Goal: Transaction & Acquisition: Purchase product/service

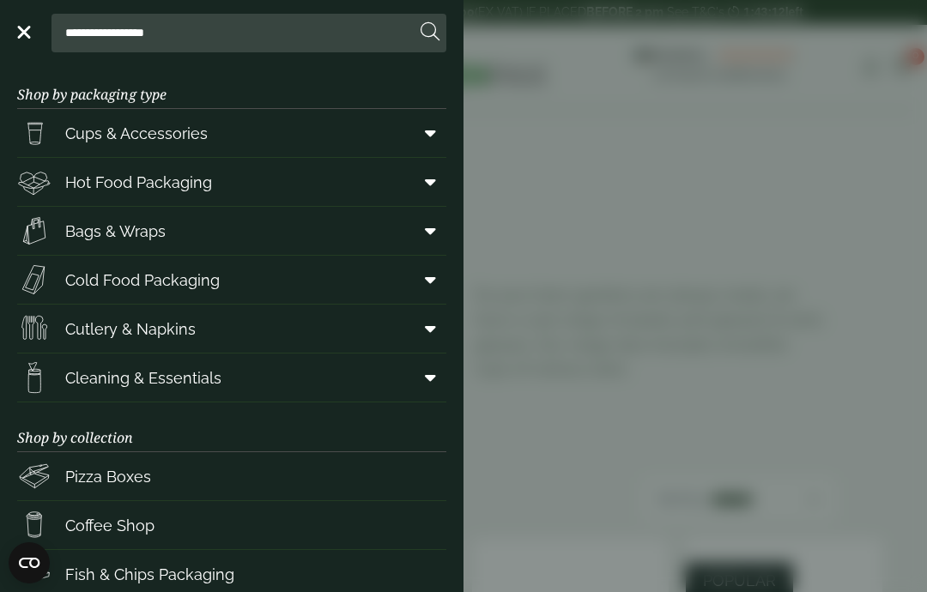
click at [436, 329] on span at bounding box center [427, 328] width 39 height 33
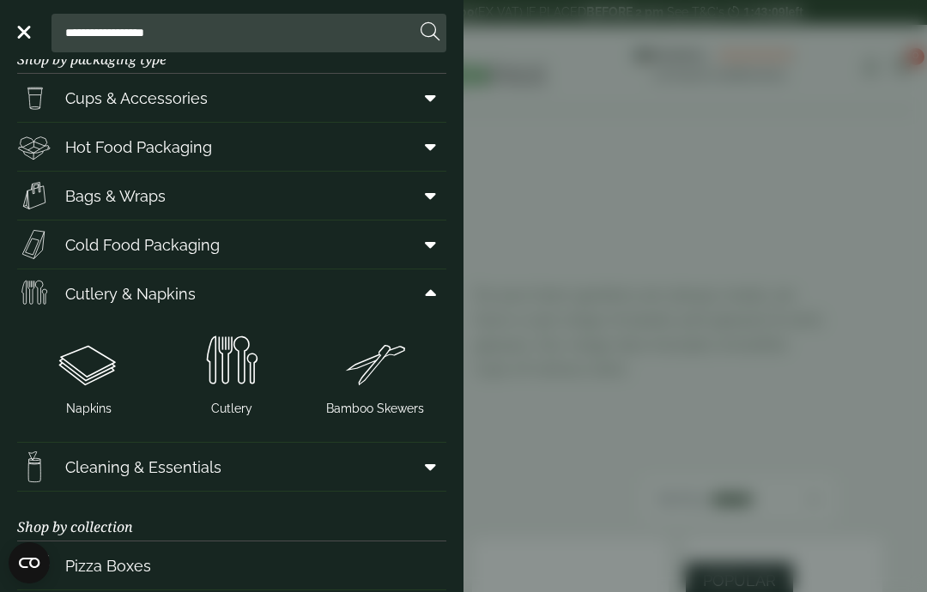
scroll to position [36, 0]
click at [431, 89] on icon at bounding box center [430, 96] width 11 height 17
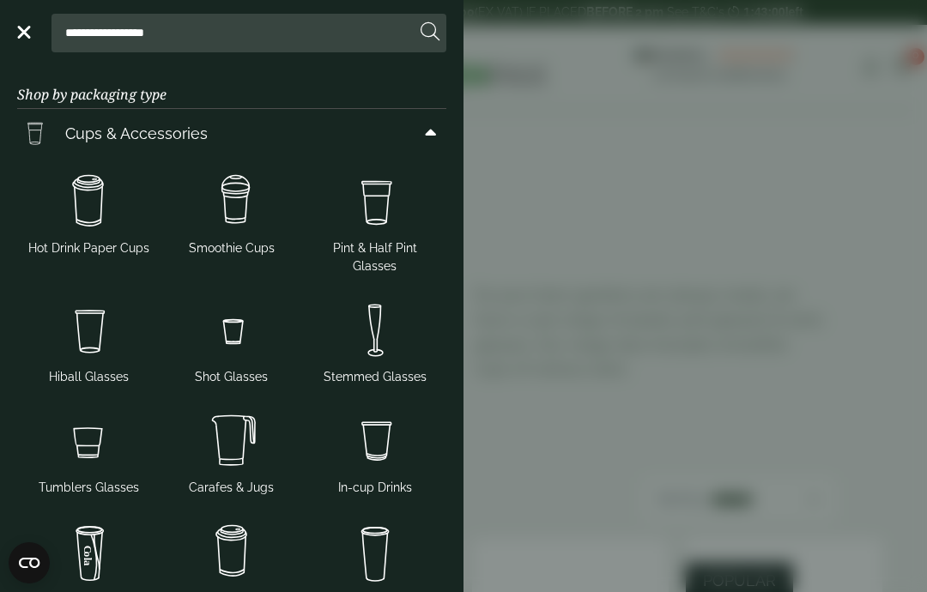
scroll to position [0, 0]
click at [261, 192] on img at bounding box center [232, 201] width 130 height 69
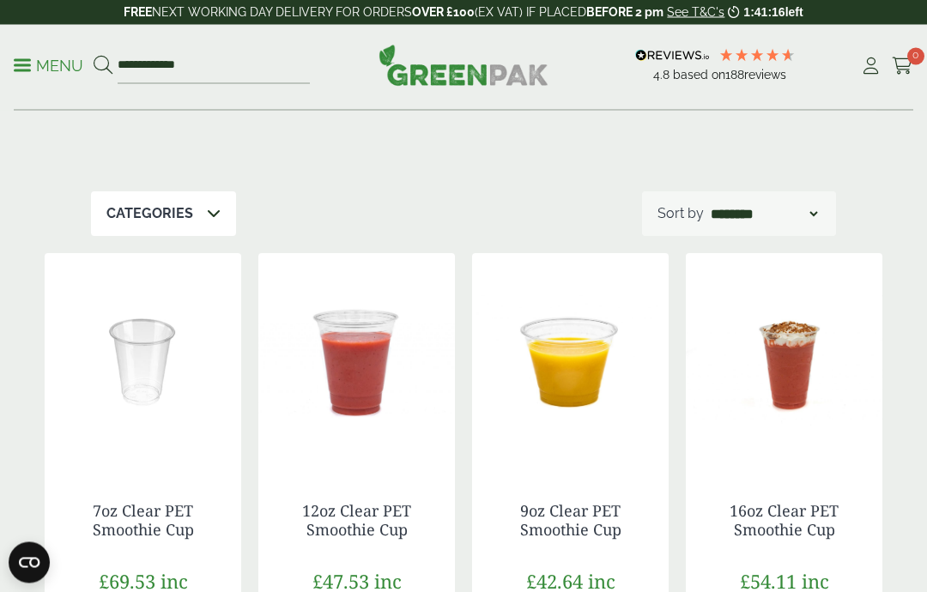
scroll to position [274, 0]
click at [96, 74] on icon at bounding box center [103, 65] width 19 height 19
click at [198, 63] on input "**********" at bounding box center [214, 66] width 192 height 36
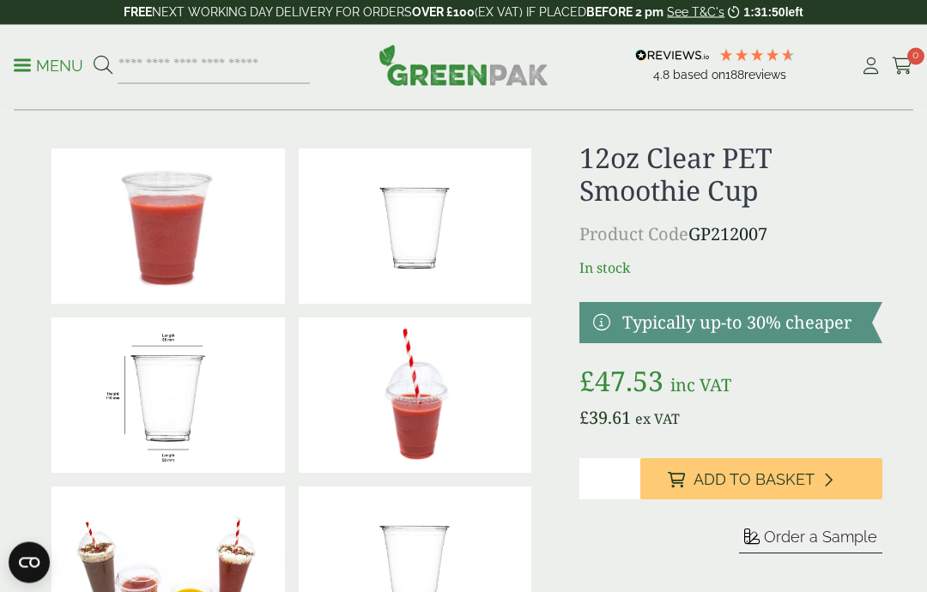
scroll to position [21, 0]
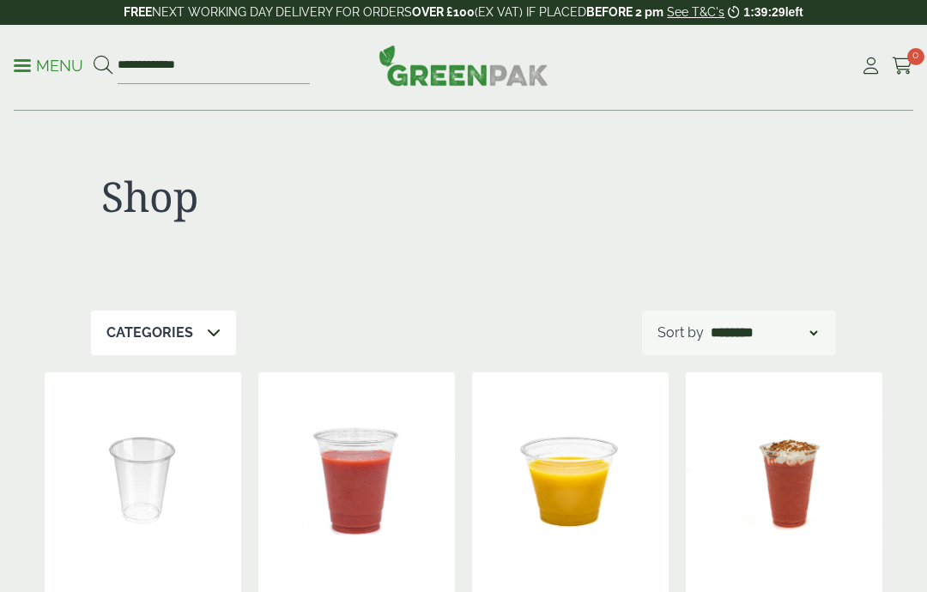
click at [27, 75] on p "Menu" at bounding box center [48, 66] width 69 height 21
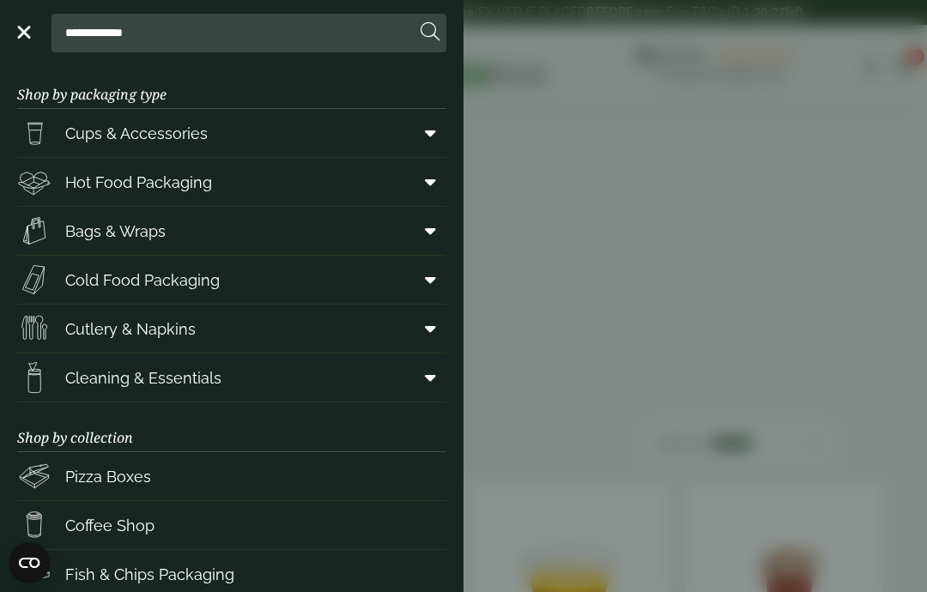
click at [431, 227] on icon at bounding box center [430, 230] width 11 height 17
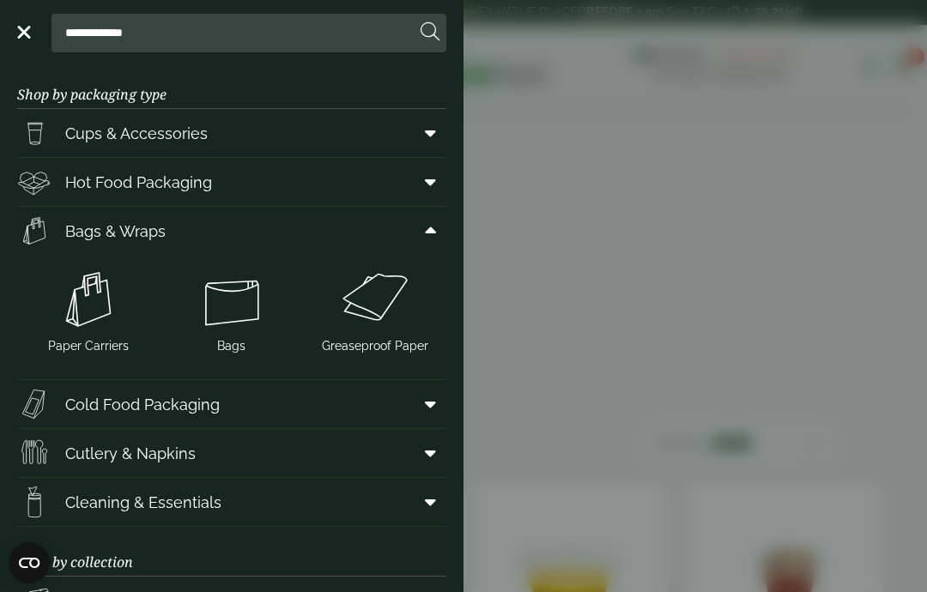
click at [69, 305] on img at bounding box center [89, 299] width 130 height 69
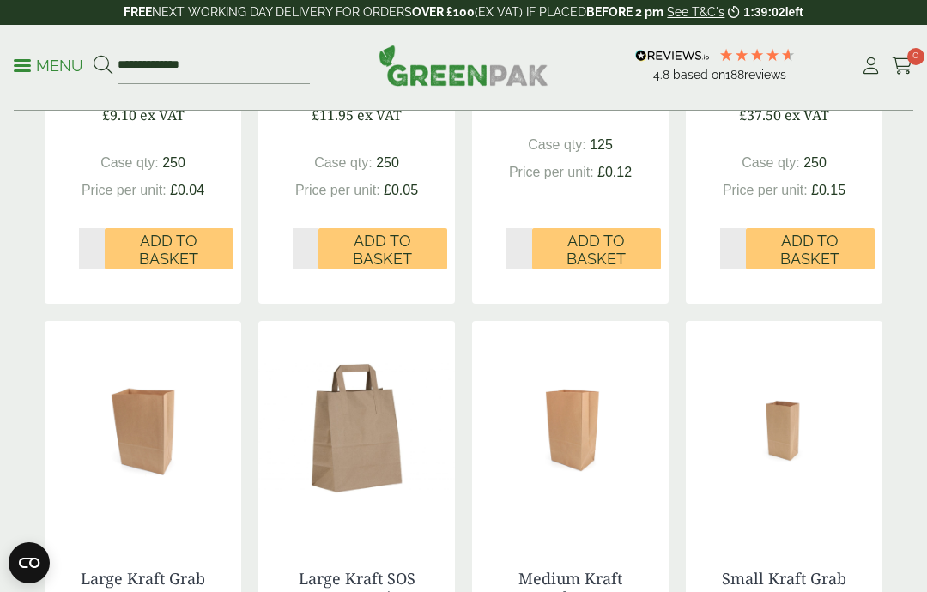
scroll to position [1222, 0]
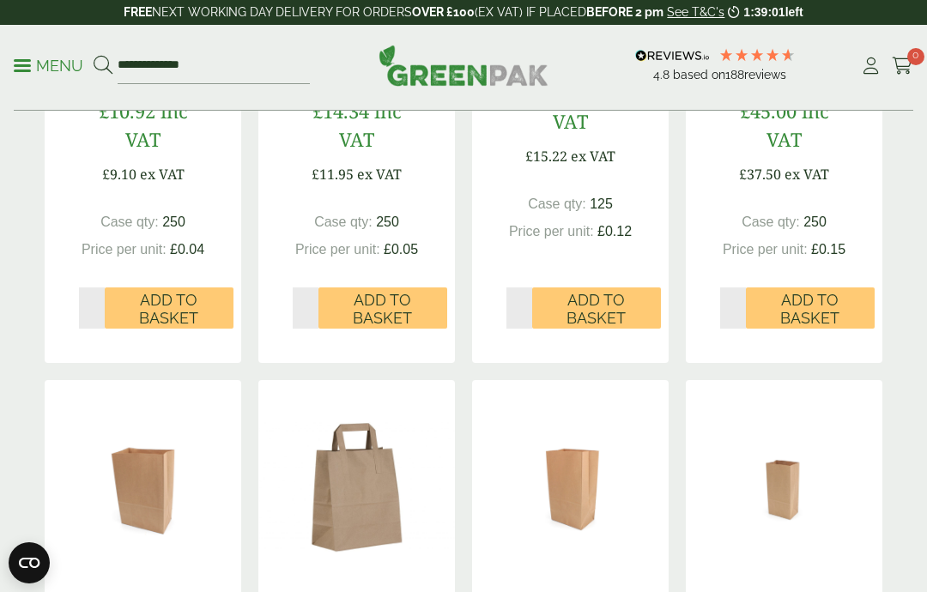
click at [23, 61] on link "Menu" at bounding box center [48, 64] width 69 height 17
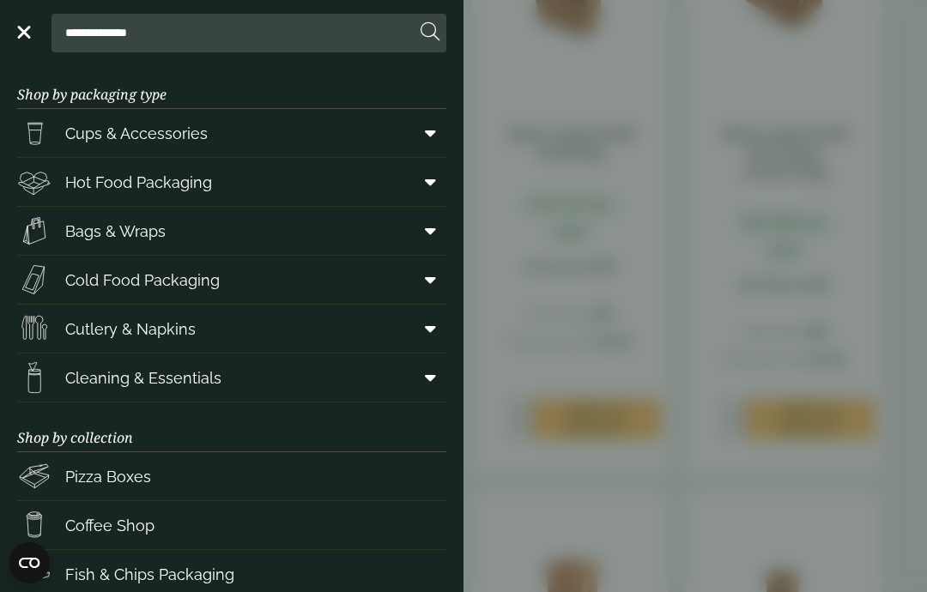
click at [252, 337] on link "Cutlery & Napkins" at bounding box center [231, 329] width 429 height 48
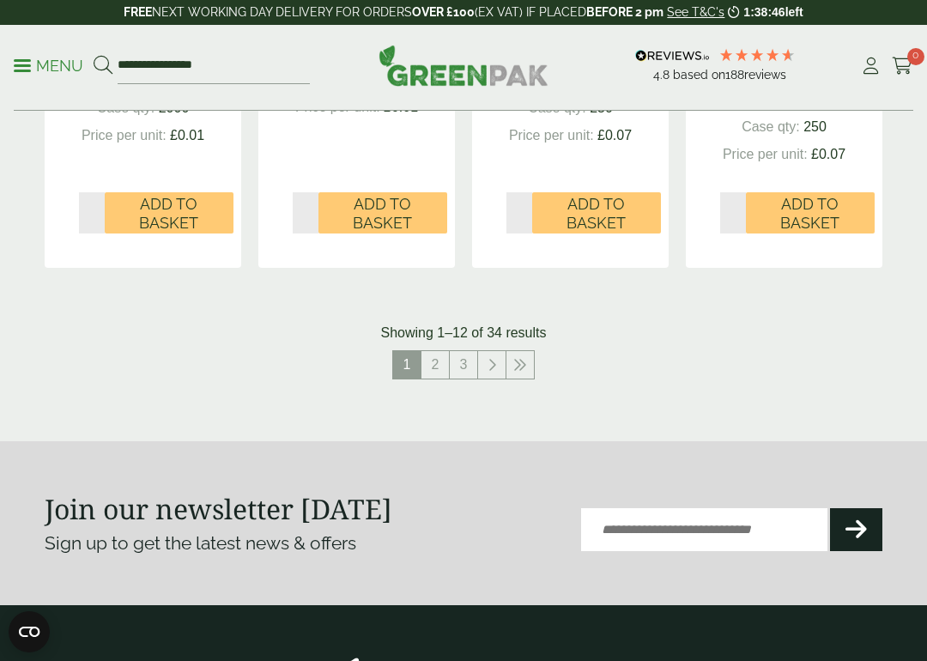
click at [492, 358] on icon at bounding box center [491, 365] width 9 height 14
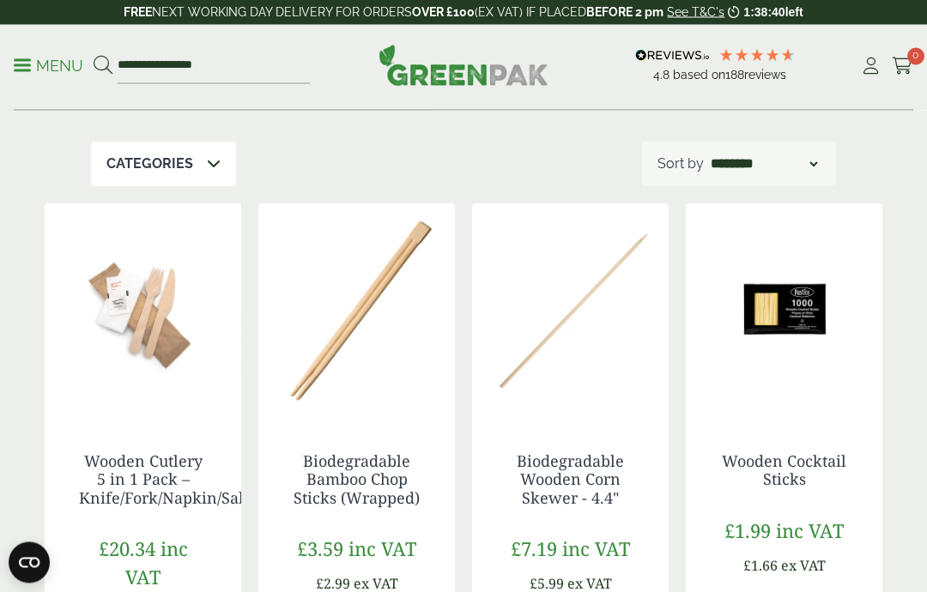
scroll to position [299, 0]
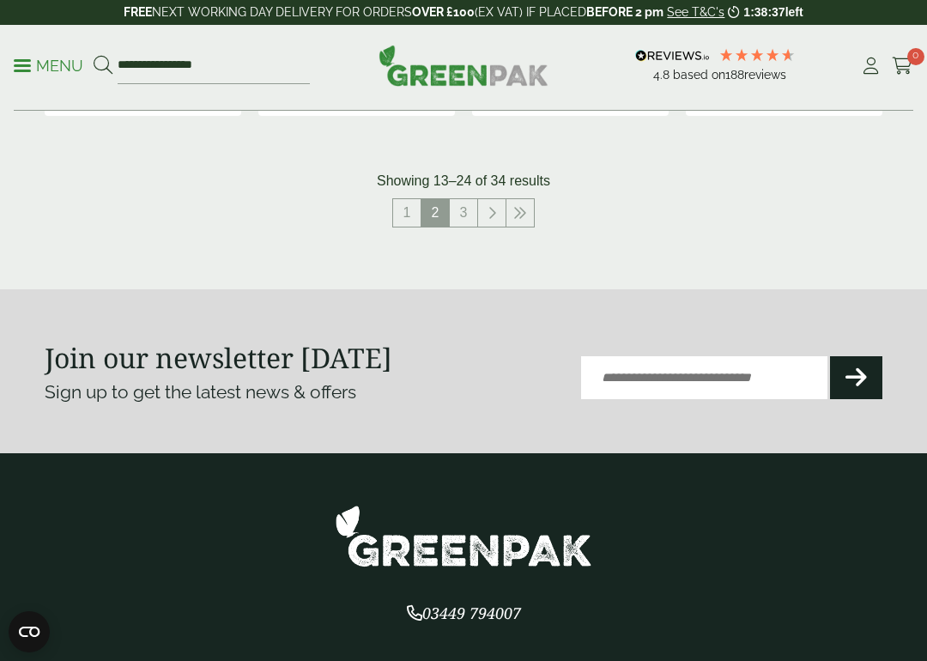
click at [464, 200] on link "3" at bounding box center [463, 212] width 27 height 27
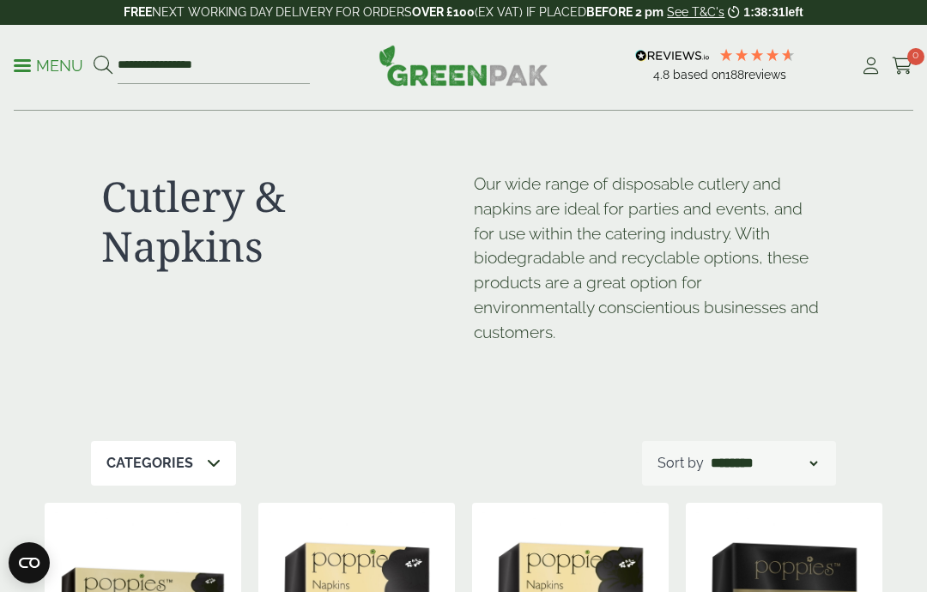
click at [28, 67] on p "Menu" at bounding box center [48, 66] width 69 height 21
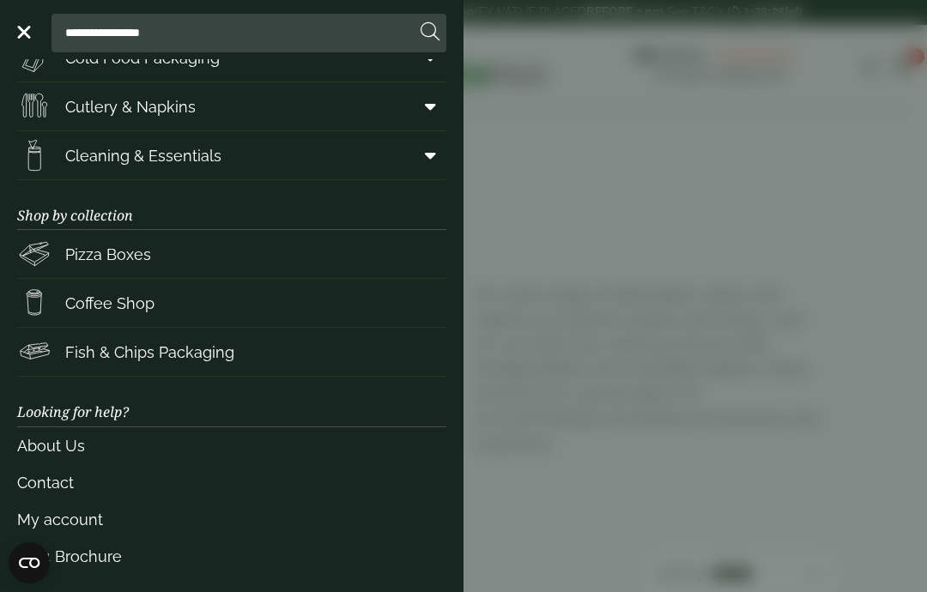
scroll to position [221, 0]
click at [88, 304] on span "Coffee Shop" at bounding box center [109, 304] width 89 height 23
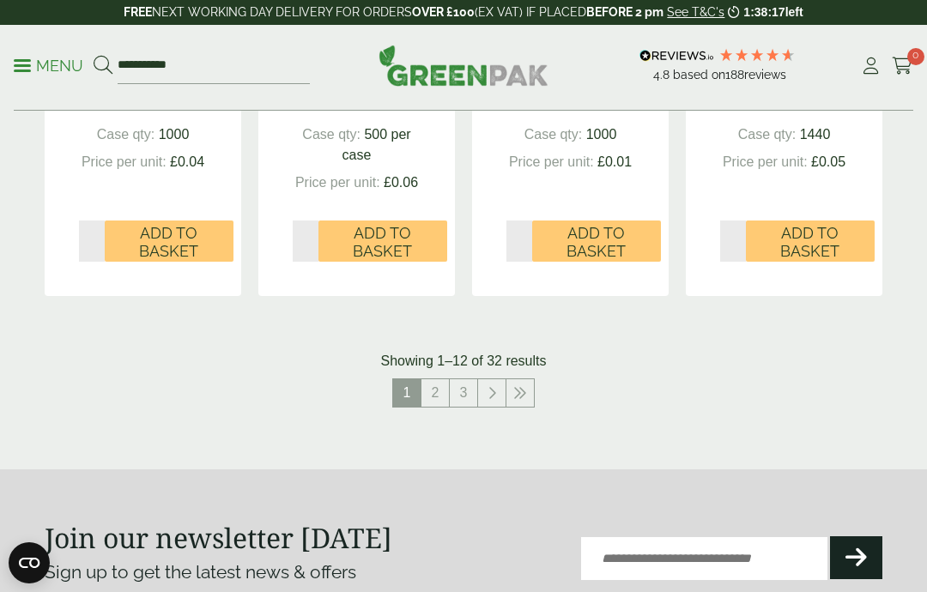
scroll to position [1859, 0]
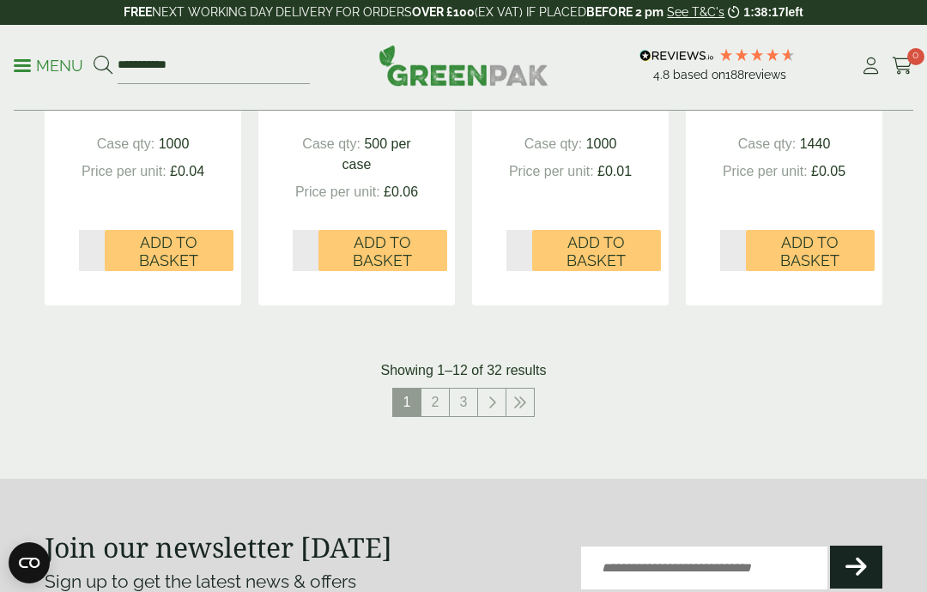
click at [445, 389] on link "2" at bounding box center [434, 402] width 27 height 27
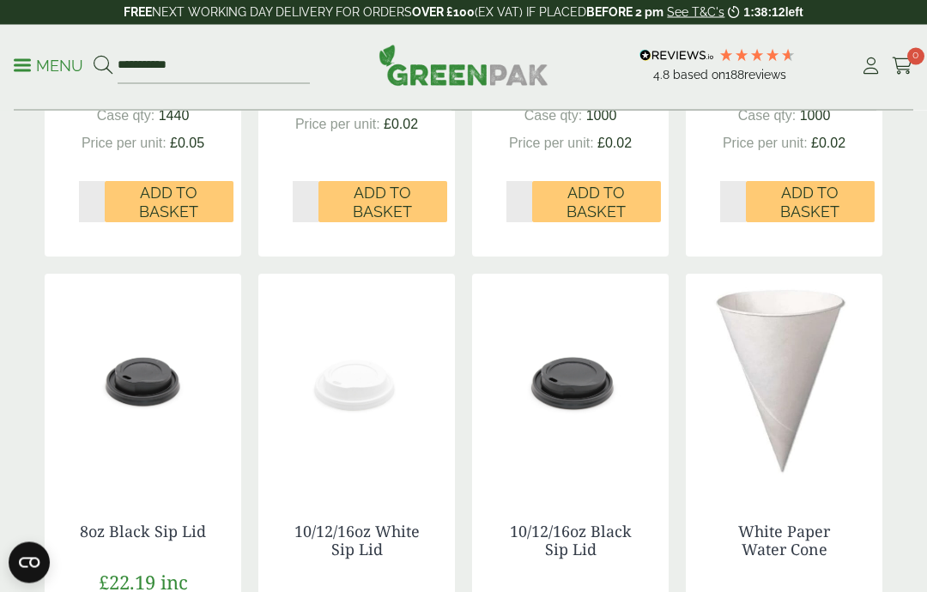
scroll to position [695, 0]
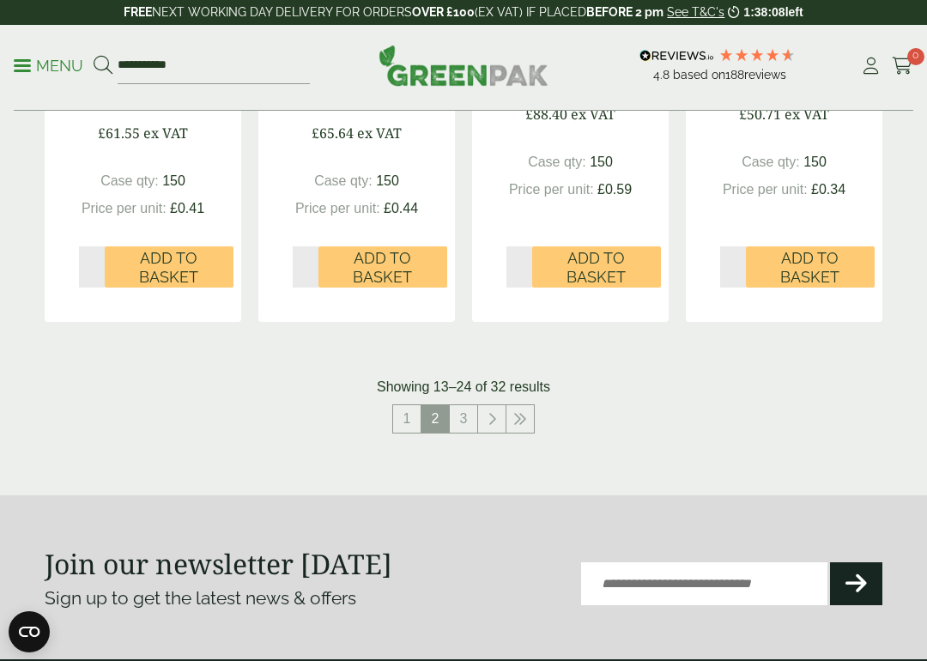
click at [467, 414] on link "3" at bounding box center [463, 418] width 27 height 27
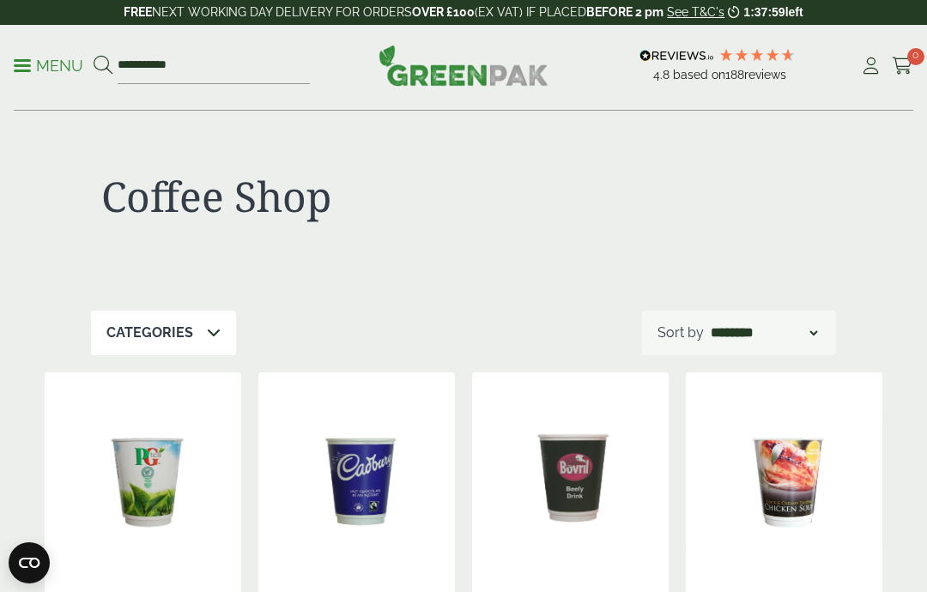
click at [32, 57] on p "Menu" at bounding box center [48, 66] width 69 height 21
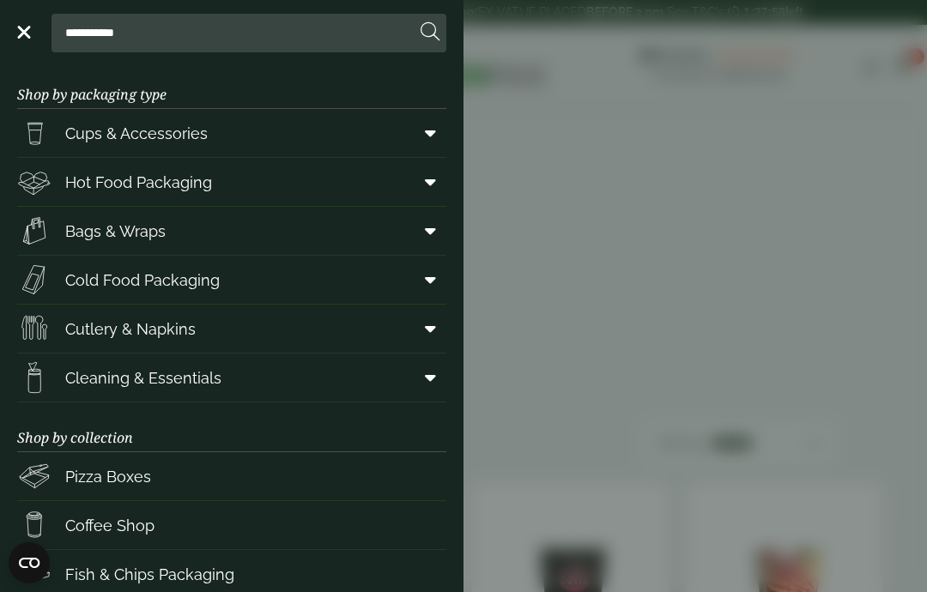
click at [27, 27] on link "Menu" at bounding box center [22, 30] width 17 height 17
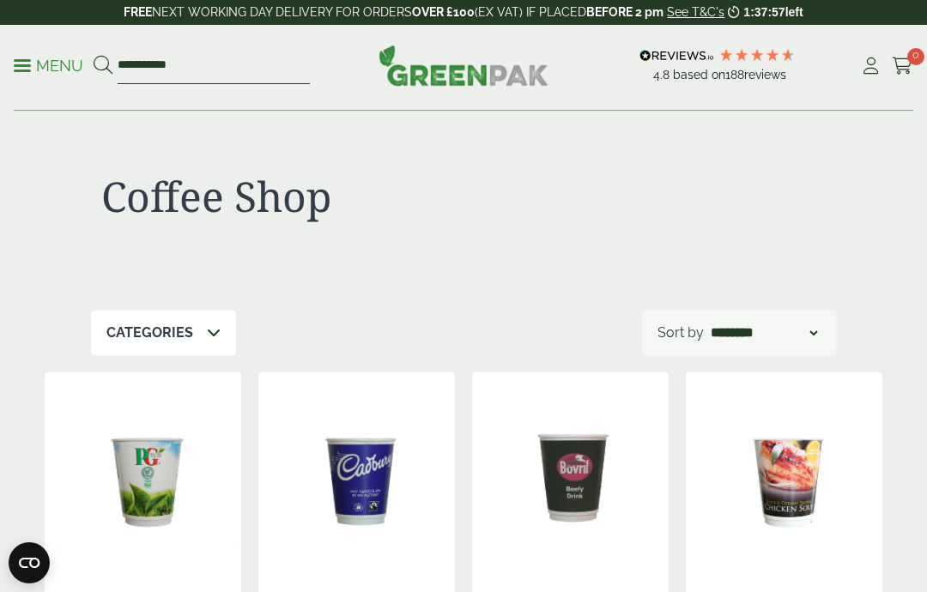
click at [138, 57] on input "**********" at bounding box center [214, 66] width 192 height 36
click at [235, 58] on input "**********" at bounding box center [214, 66] width 192 height 36
type input "*"
type input "*****"
click at [102, 65] on button at bounding box center [103, 66] width 19 height 22
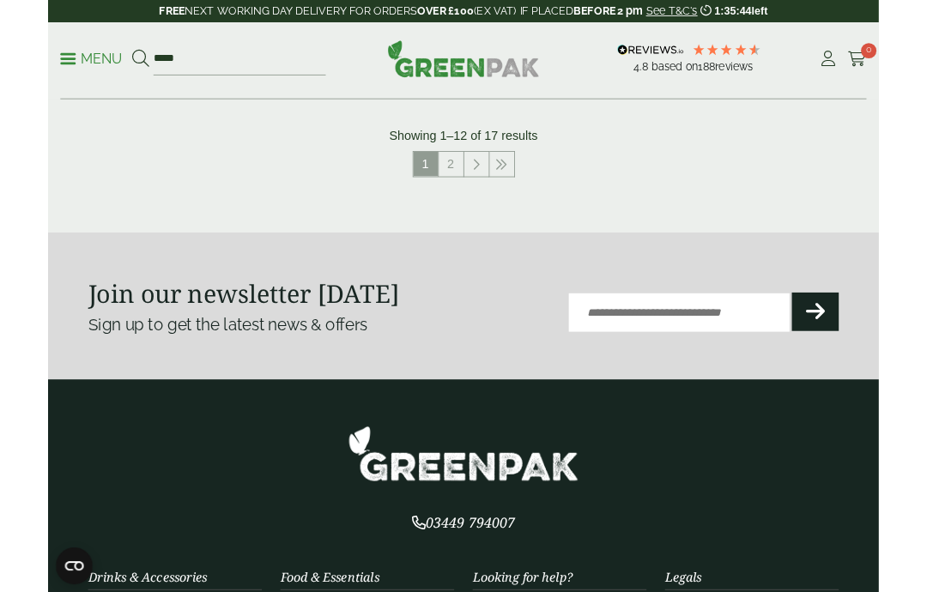
scroll to position [2133, 0]
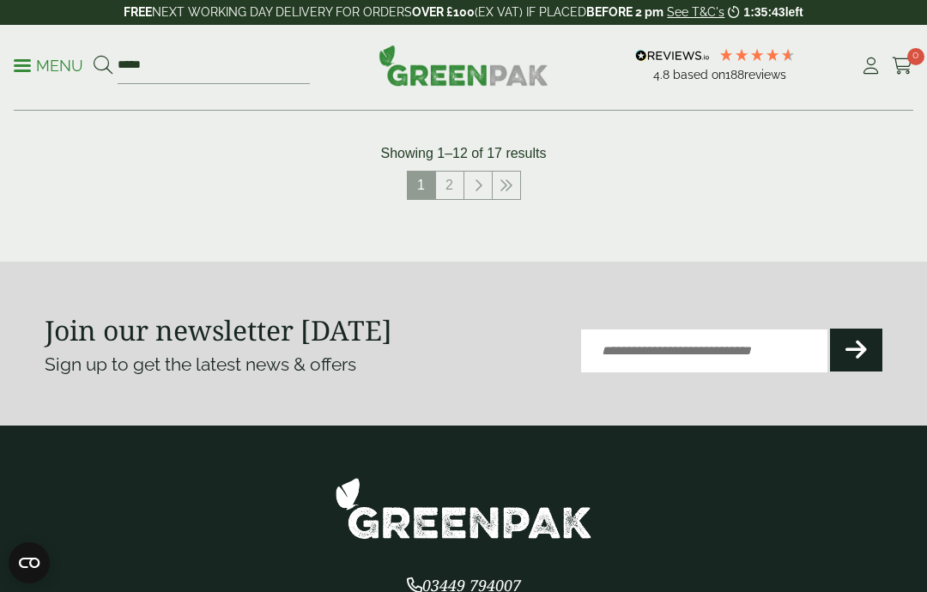
click at [447, 183] on link "2" at bounding box center [449, 185] width 27 height 27
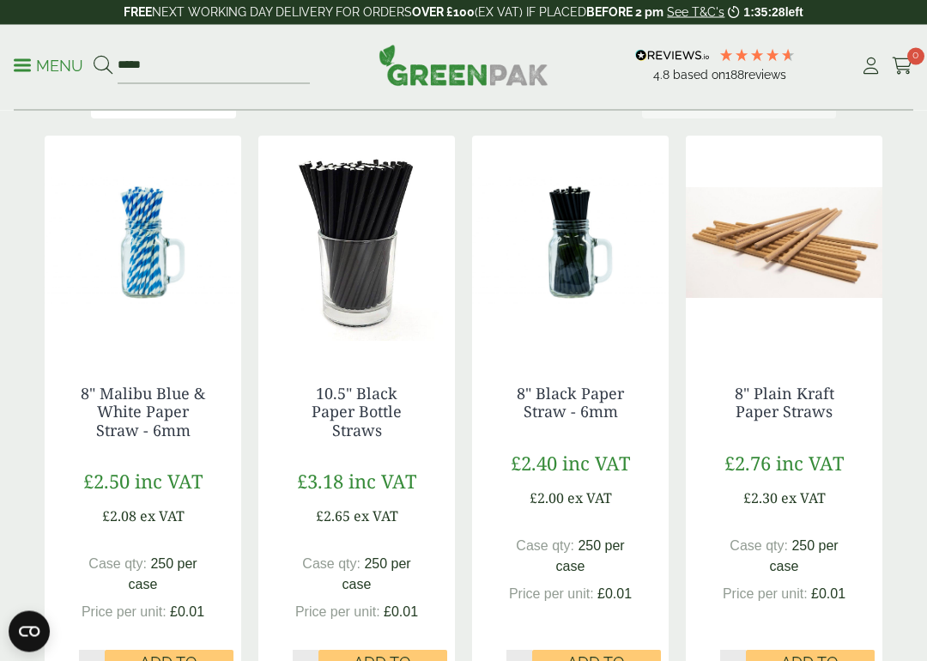
scroll to position [237, 0]
